Goal: Check status

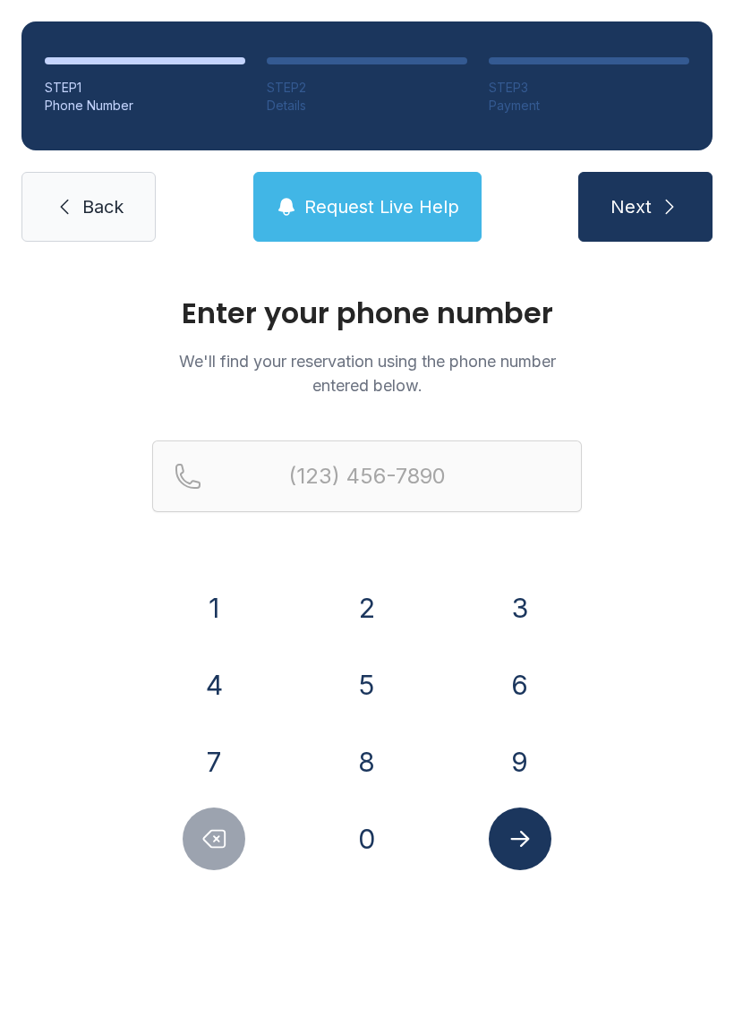
click at [388, 774] on button "8" at bounding box center [367, 762] width 63 height 63
click at [378, 836] on button "0" at bounding box center [367, 838] width 63 height 63
click at [526, 625] on button "3" at bounding box center [520, 608] width 63 height 63
click at [490, 684] on button "6" at bounding box center [520, 685] width 63 height 63
click at [380, 616] on button "2" at bounding box center [367, 608] width 63 height 63
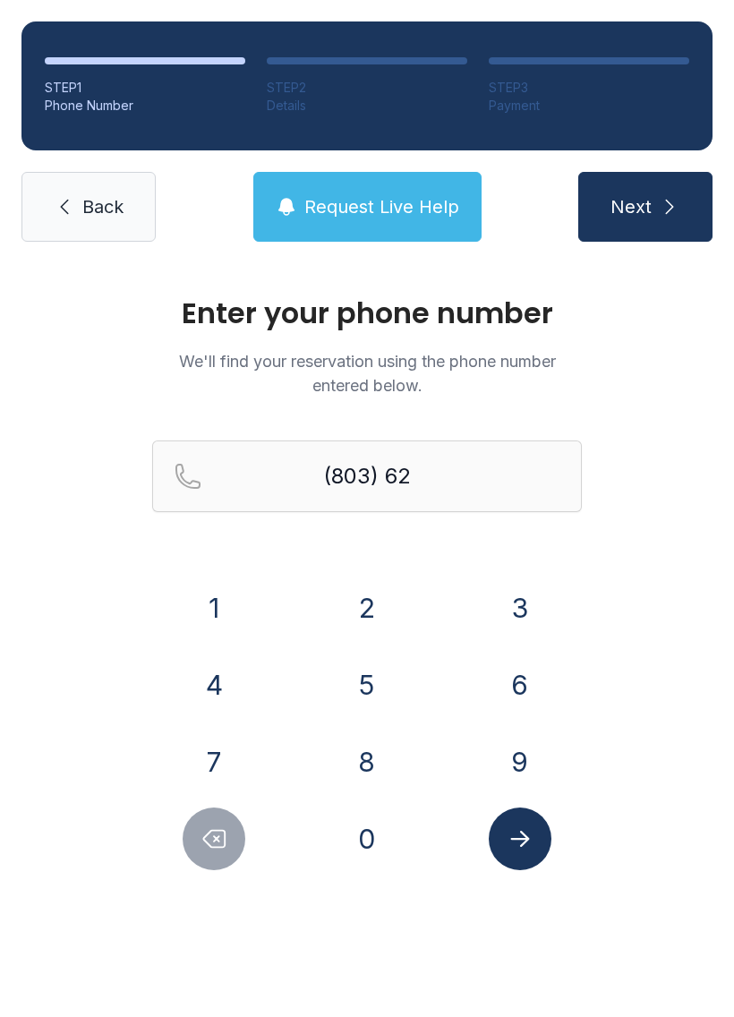
click at [525, 782] on button "9" at bounding box center [520, 762] width 63 height 63
click at [376, 748] on button "8" at bounding box center [367, 762] width 63 height 63
click at [506, 606] on button "3" at bounding box center [520, 608] width 63 height 63
click at [244, 675] on button "4" at bounding box center [214, 685] width 63 height 63
click at [337, 695] on button "5" at bounding box center [367, 685] width 63 height 63
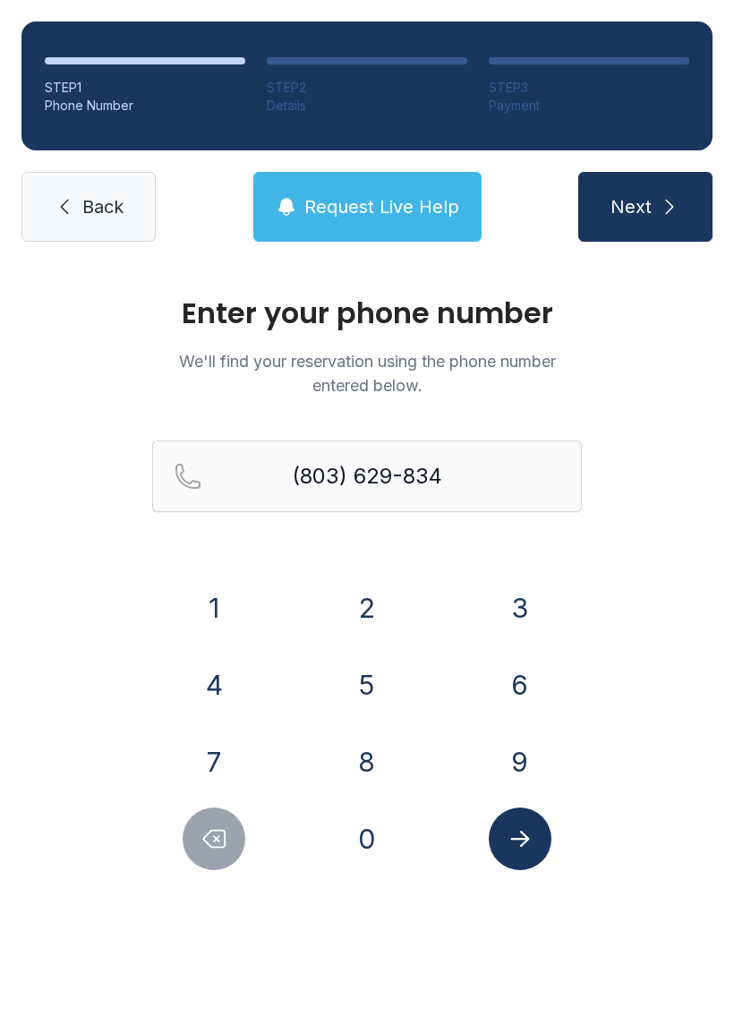
type input "[PHONE_NUMBER]"
click at [530, 851] on icon "Submit lookup form" at bounding box center [520, 838] width 27 height 27
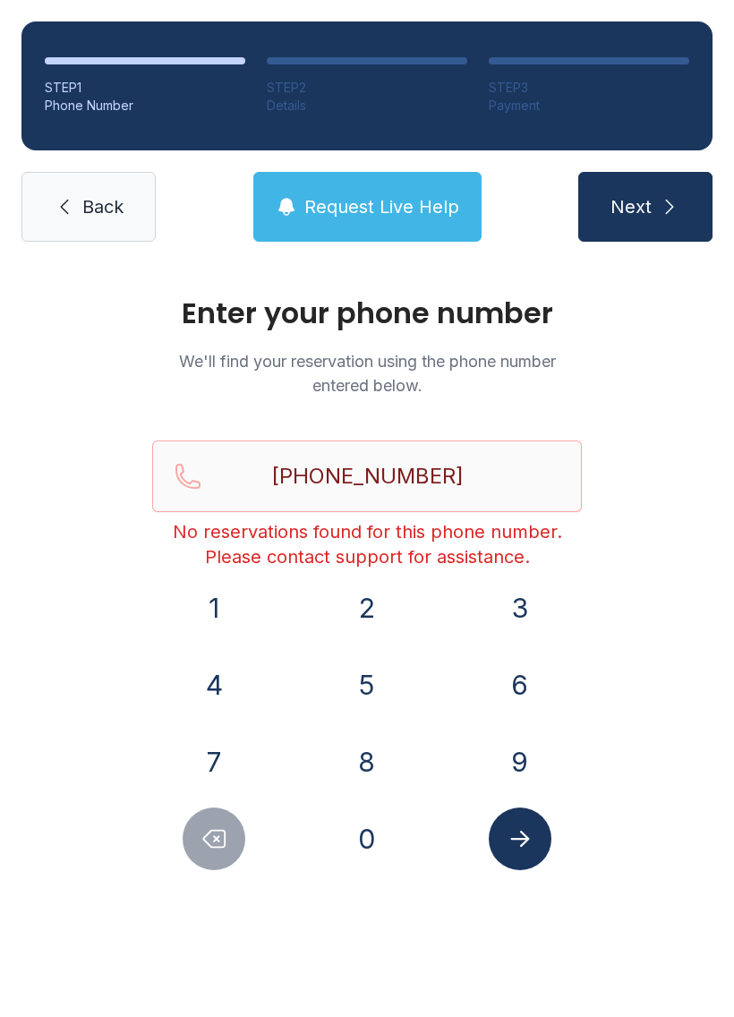
click at [120, 224] on link "Back" at bounding box center [88, 207] width 134 height 70
